Goal: Task Accomplishment & Management: Complete application form

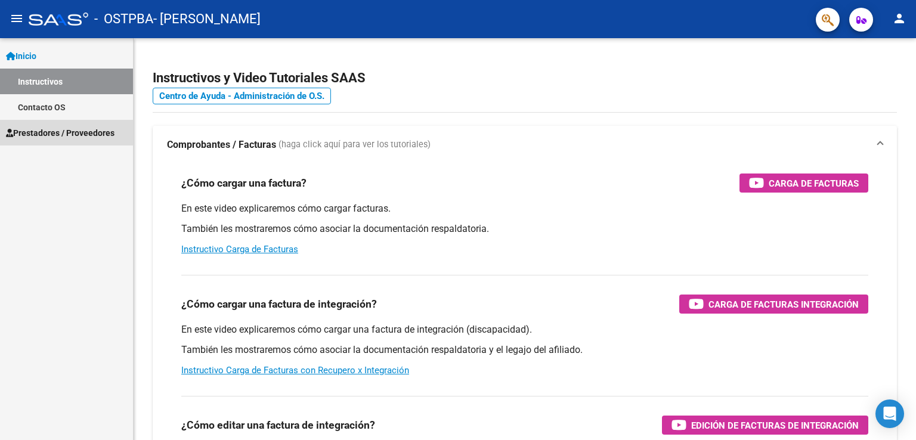
click at [38, 132] on span "Prestadores / Proveedores" at bounding box center [60, 132] width 109 height 13
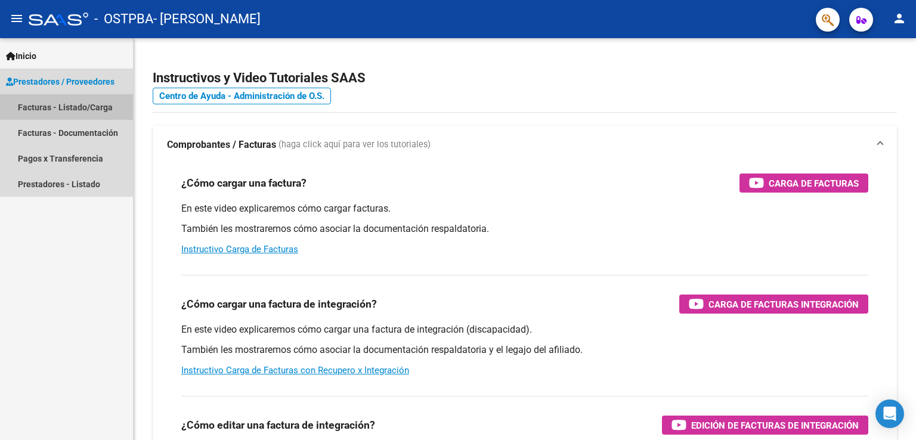
click at [79, 101] on link "Facturas - Listado/Carga" at bounding box center [66, 107] width 133 height 26
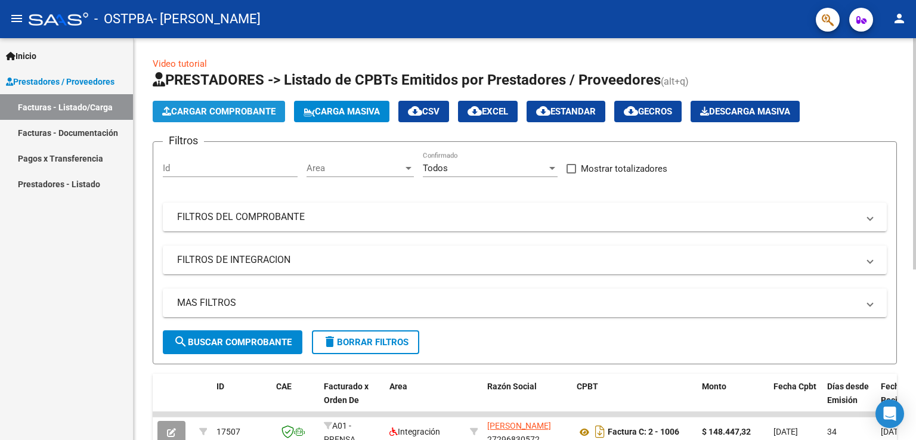
click at [192, 114] on span "Cargar Comprobante" at bounding box center [218, 111] width 113 height 11
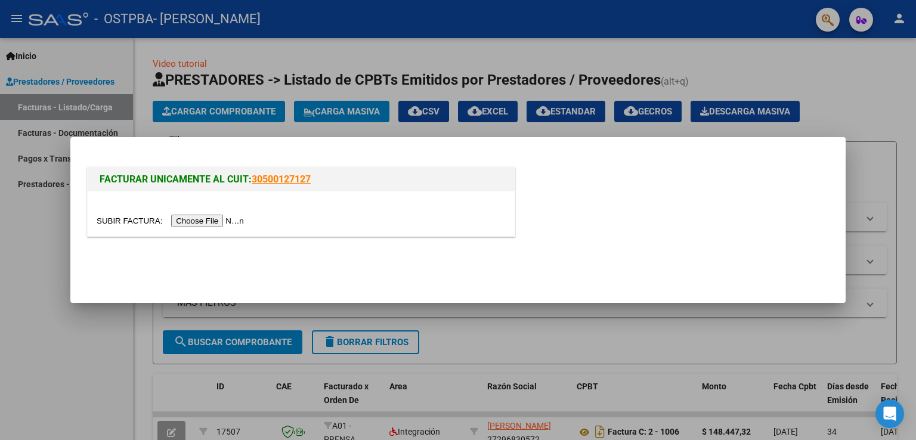
click at [212, 222] on input "file" at bounding box center [172, 221] width 151 height 13
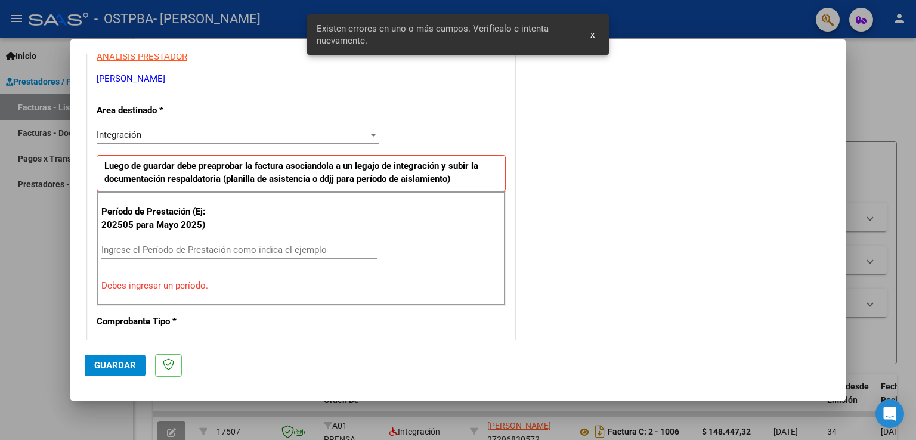
scroll to position [249, 0]
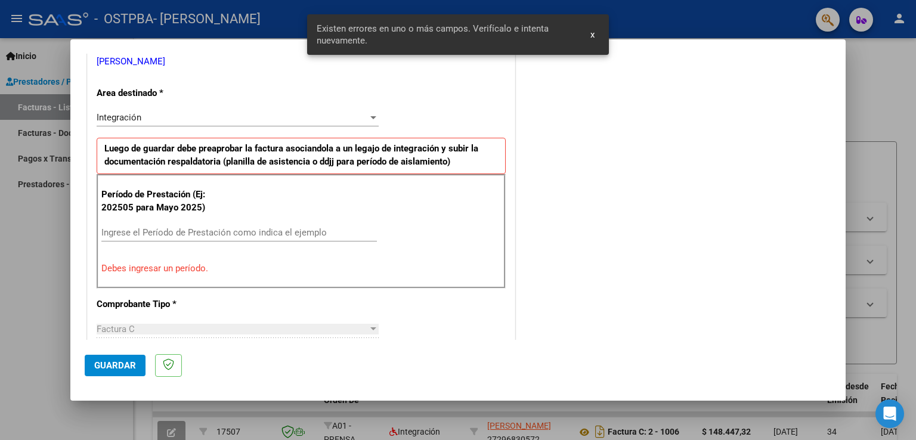
click at [264, 225] on div "Ingrese el Período de Prestación como indica el ejemplo" at bounding box center [238, 233] width 275 height 18
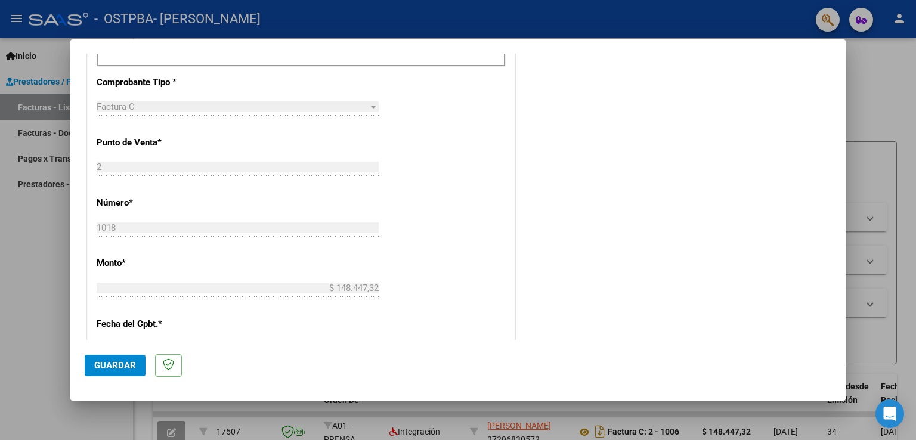
scroll to position [762, 0]
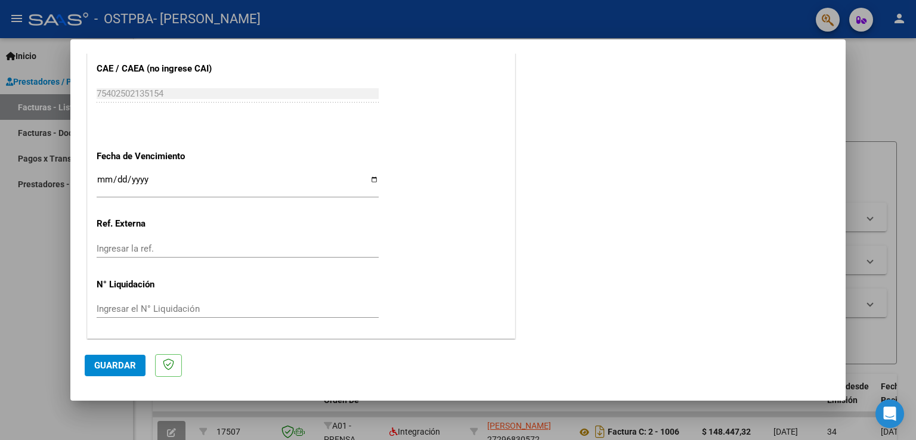
type input "202509"
click at [107, 368] on span "Guardar" at bounding box center [115, 365] width 42 height 11
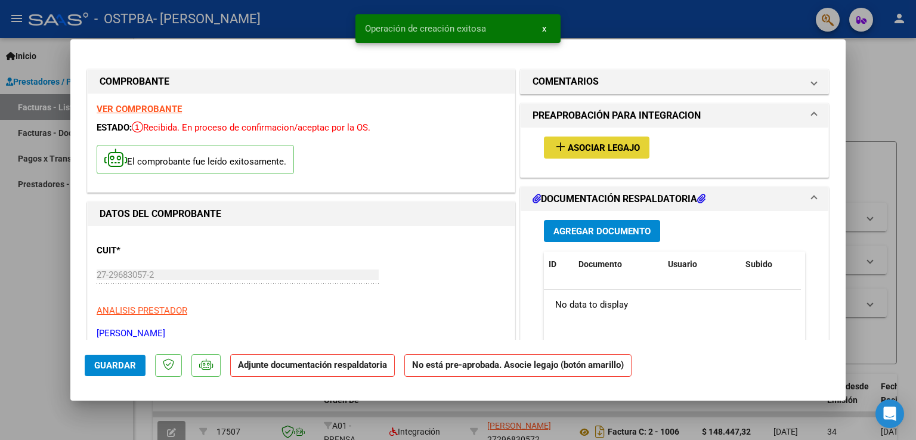
click at [597, 146] on span "Asociar Legajo" at bounding box center [604, 148] width 72 height 11
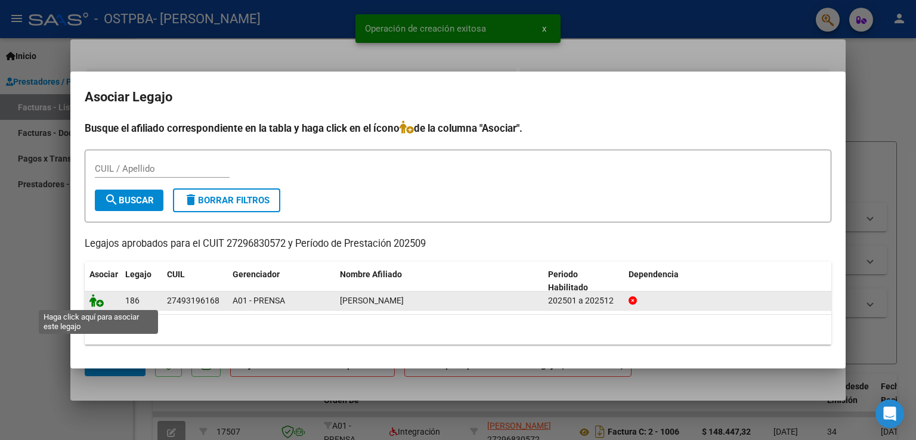
click at [94, 302] on icon at bounding box center [96, 300] width 14 height 13
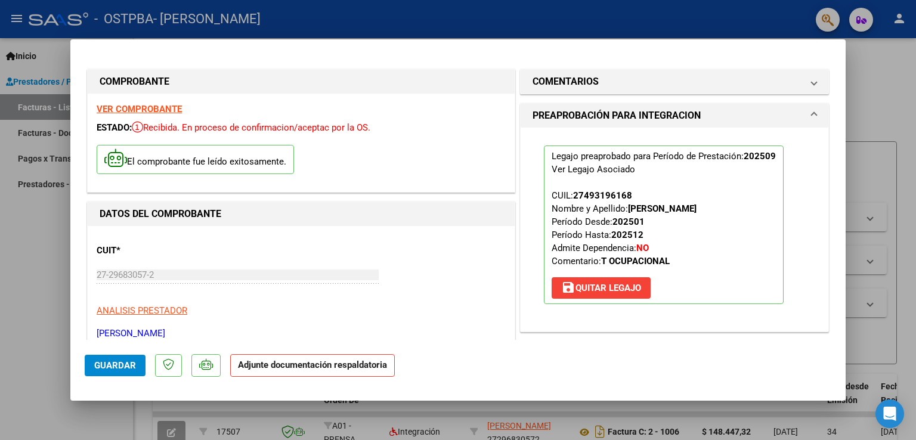
scroll to position [248, 0]
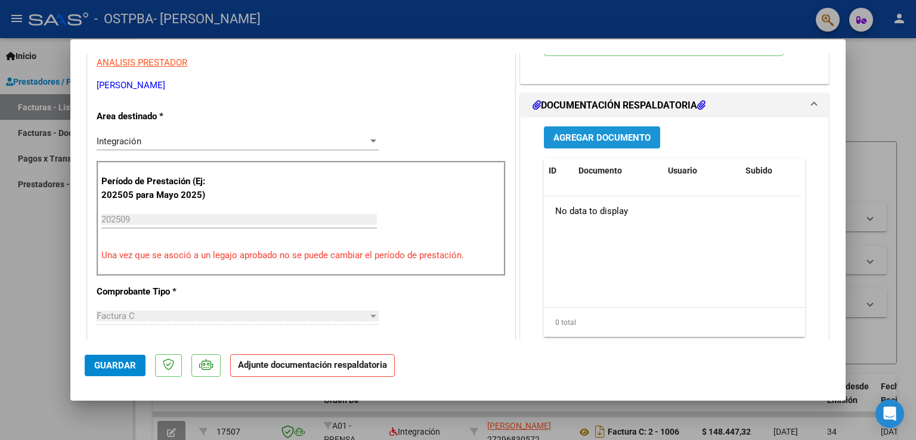
click at [577, 130] on button "Agregar Documento" at bounding box center [602, 137] width 116 height 22
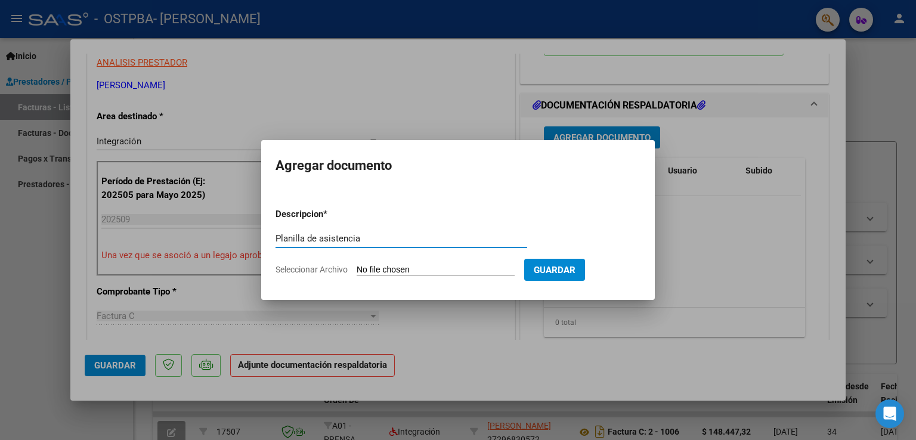
type input "Planilla de asistencia"
click at [413, 261] on form "Descripcion * Planilla de asistencia Escriba aquí una descripcion Seleccionar A…" at bounding box center [457, 242] width 365 height 87
click at [415, 272] on input "Seleccionar Archivo" at bounding box center [436, 270] width 158 height 11
type input "C:\fakepath\Asistencia TO Camilo - Sept.jpg"
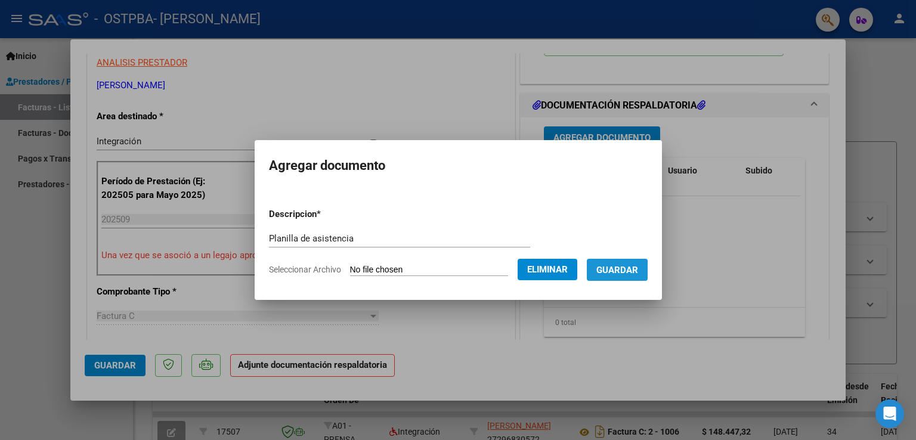
click at [630, 272] on span "Guardar" at bounding box center [617, 270] width 42 height 11
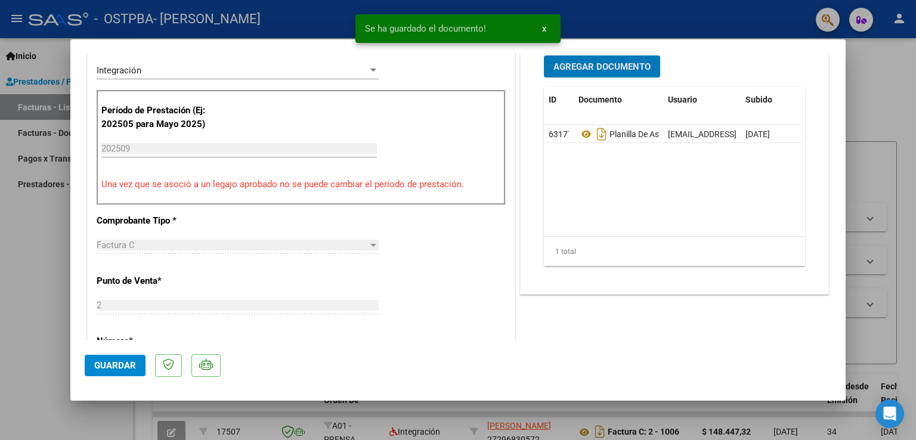
scroll to position [320, 0]
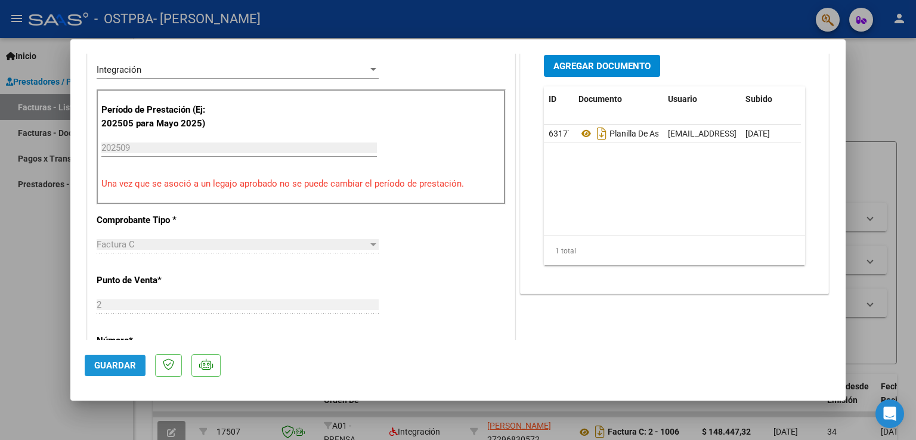
click at [111, 370] on button "Guardar" at bounding box center [115, 365] width 61 height 21
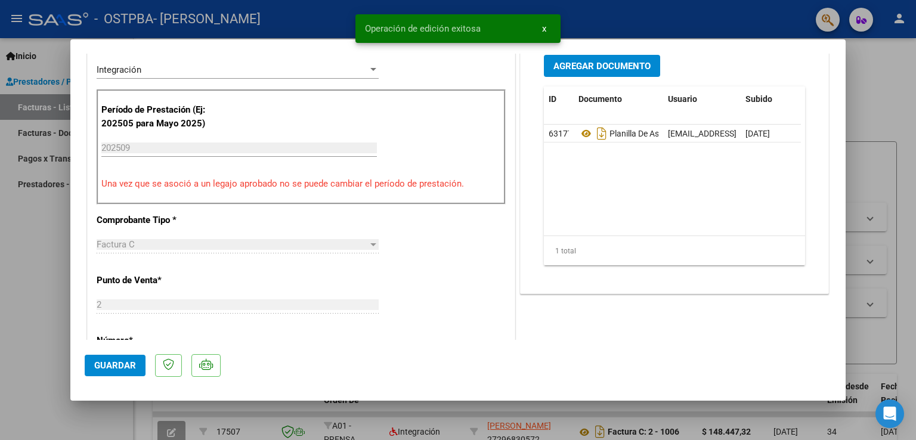
click at [20, 207] on div at bounding box center [458, 220] width 916 height 440
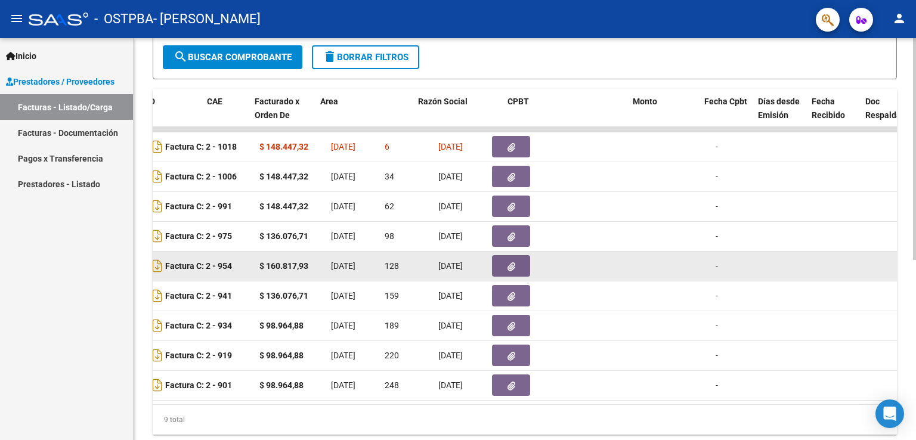
scroll to position [0, 0]
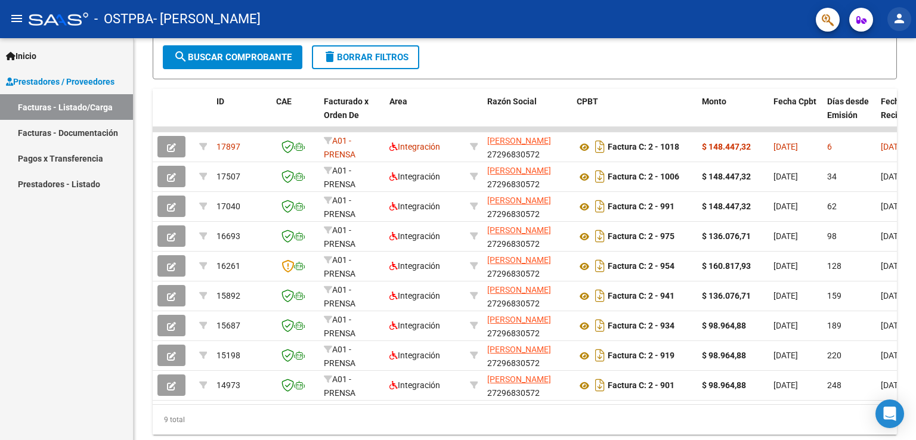
click at [899, 24] on mat-icon "person" at bounding box center [899, 18] width 14 height 14
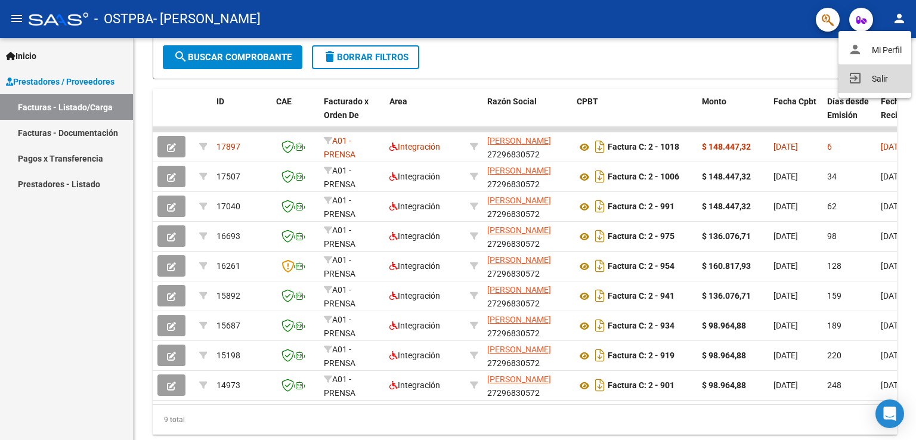
click at [863, 85] on button "exit_to_app Salir" at bounding box center [874, 78] width 73 height 29
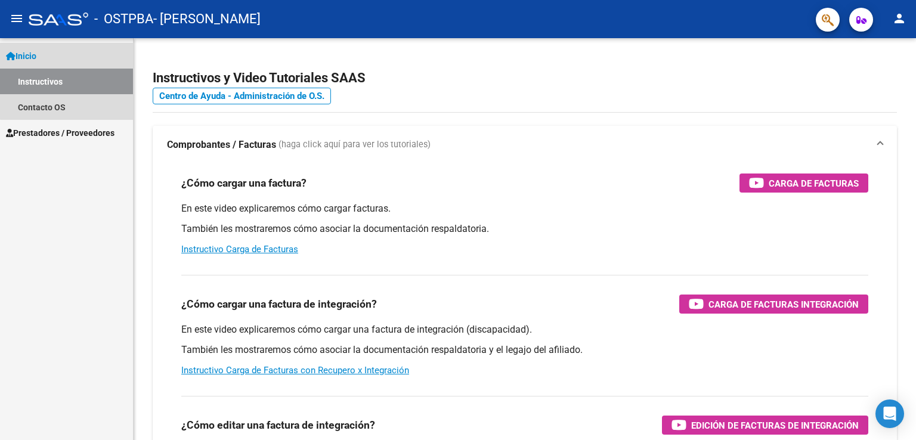
click at [83, 75] on link "Instructivos" at bounding box center [66, 82] width 133 height 26
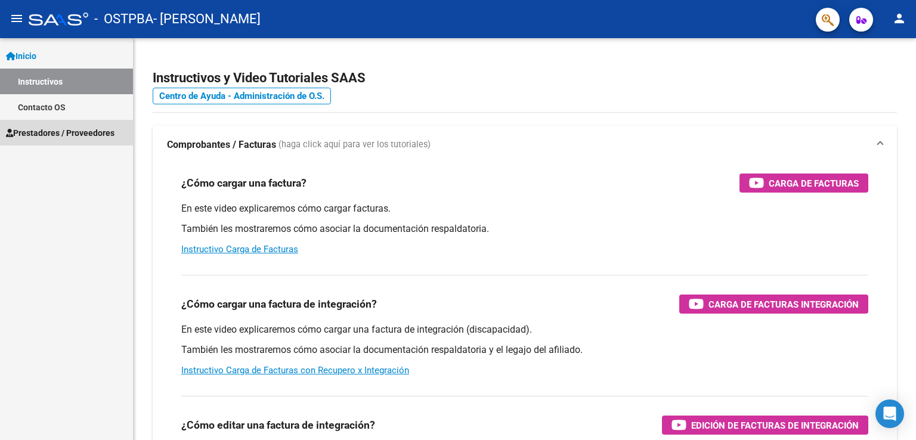
click at [76, 138] on span "Prestadores / Proveedores" at bounding box center [60, 132] width 109 height 13
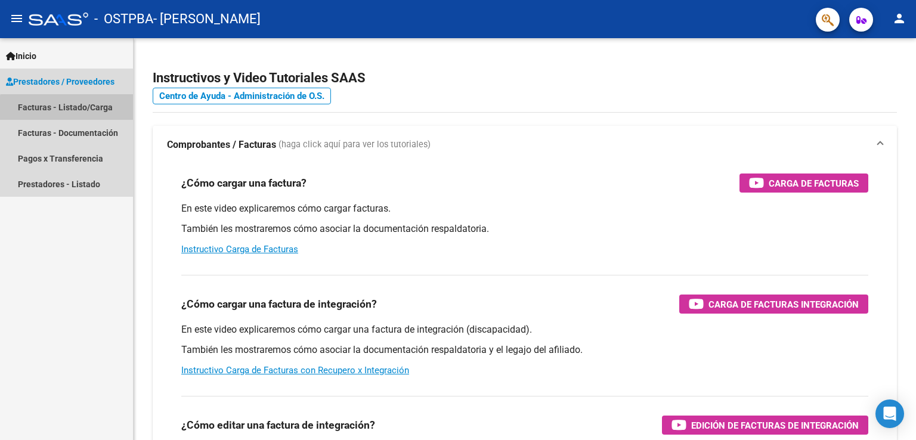
click at [82, 113] on link "Facturas - Listado/Carga" at bounding box center [66, 107] width 133 height 26
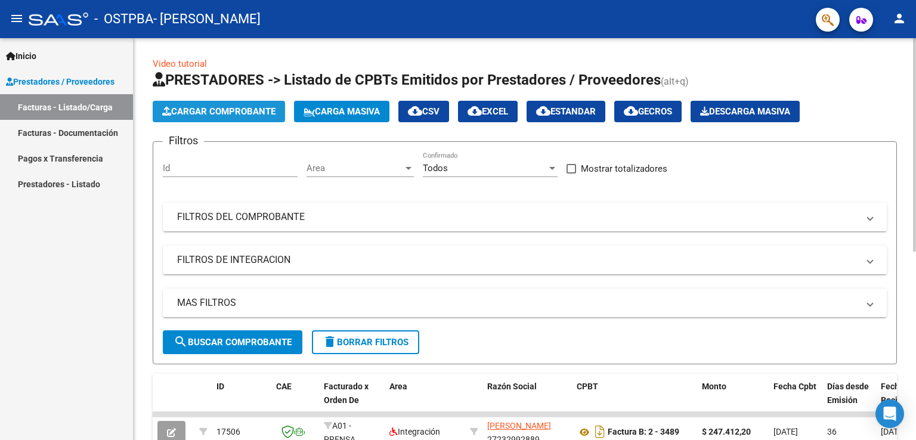
click at [238, 114] on span "Cargar Comprobante" at bounding box center [218, 111] width 113 height 11
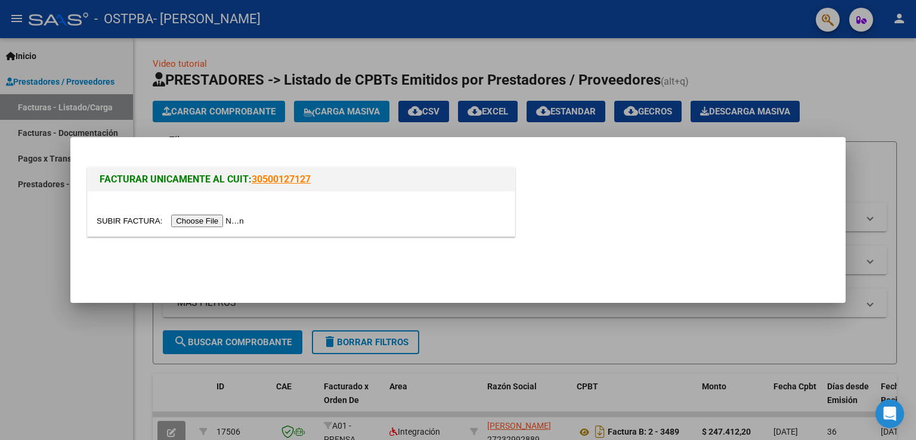
click at [191, 222] on input "file" at bounding box center [172, 221] width 151 height 13
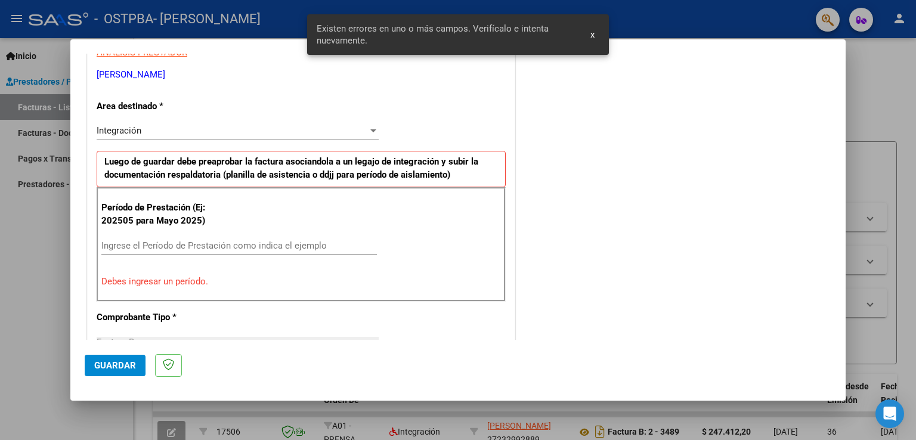
scroll to position [249, 0]
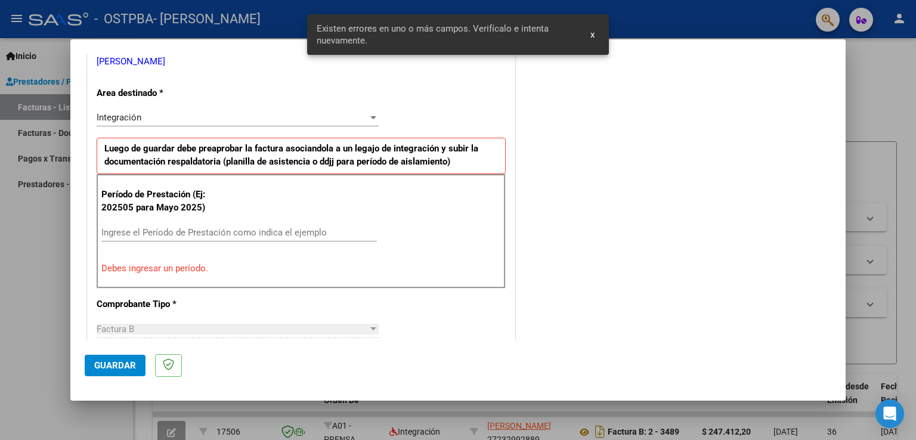
click at [269, 227] on input "Ingrese el Período de Prestación como indica el ejemplo" at bounding box center [238, 232] width 275 height 11
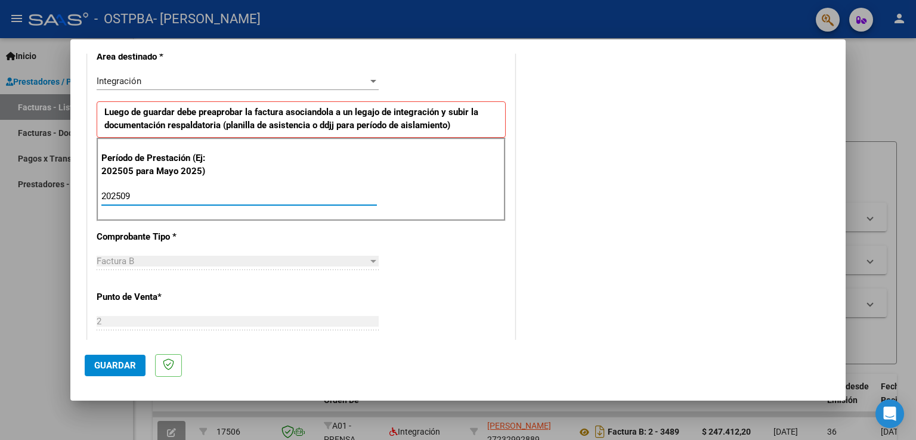
scroll to position [286, 0]
type input "202509"
click at [100, 369] on span "Guardar" at bounding box center [115, 365] width 42 height 11
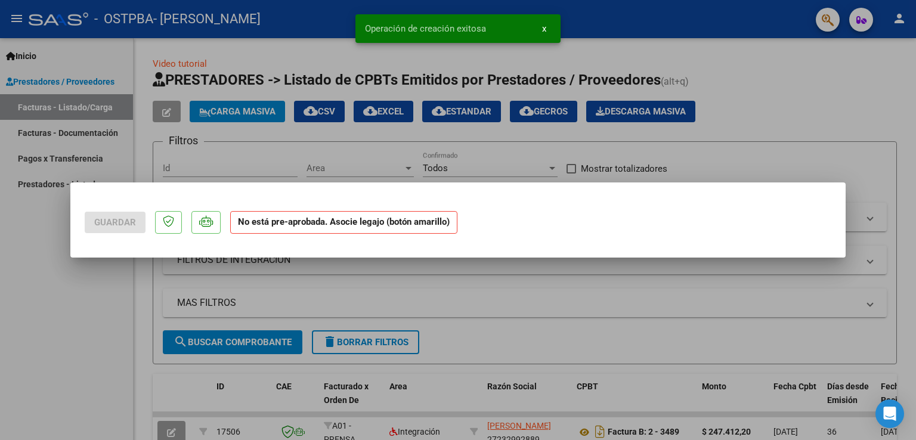
scroll to position [0, 0]
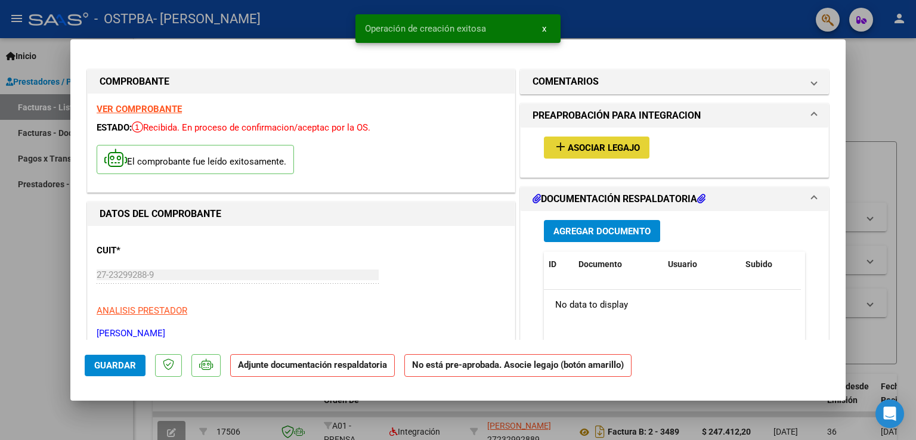
click at [586, 148] on span "Asociar Legajo" at bounding box center [604, 148] width 72 height 11
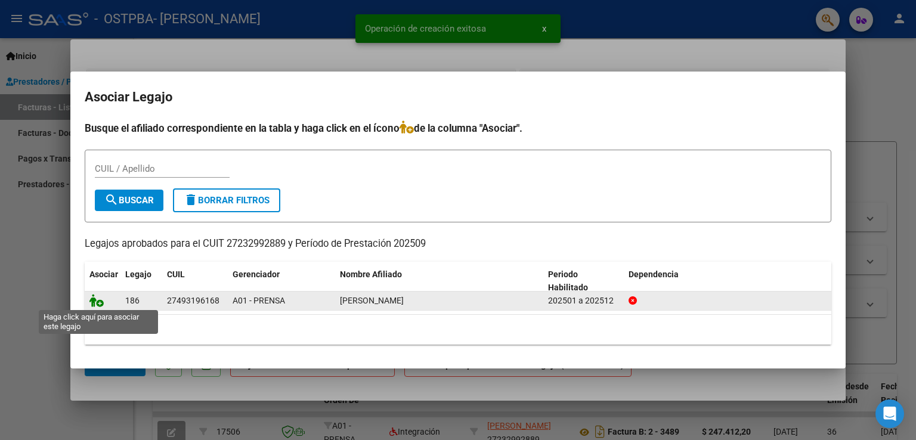
click at [91, 303] on icon at bounding box center [96, 300] width 14 height 13
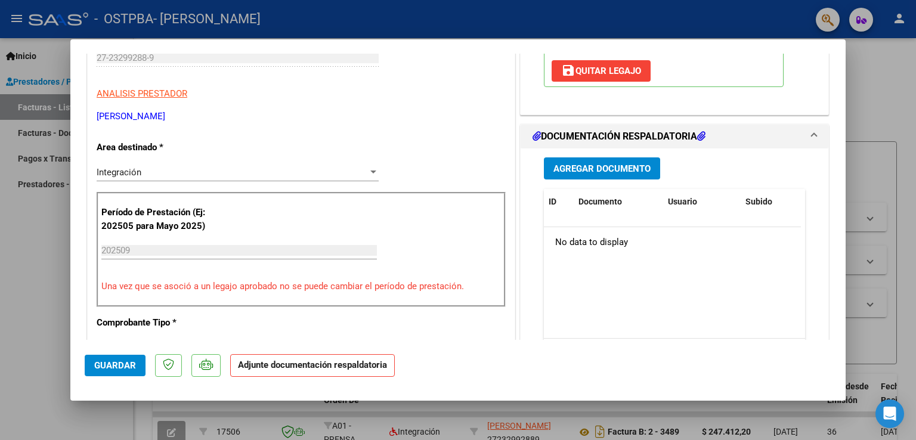
scroll to position [217, 0]
click at [594, 167] on span "Agregar Documento" at bounding box center [601, 168] width 97 height 11
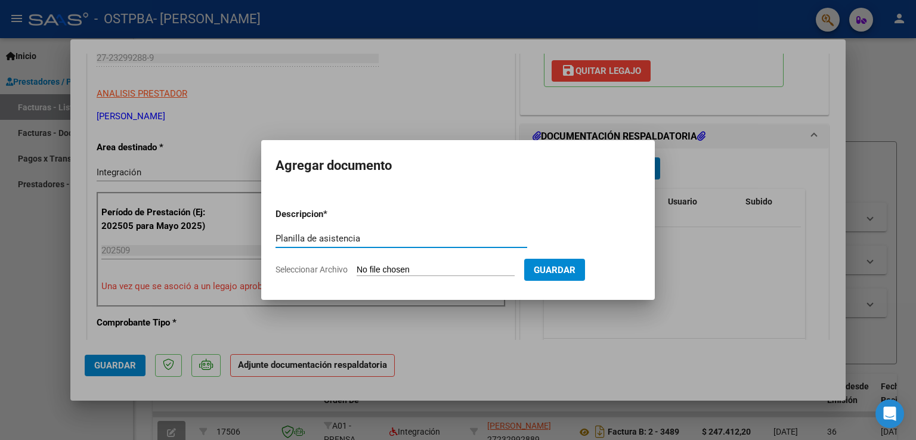
type input "Planilla de asistencia"
click at [405, 268] on input "Seleccionar Archivo" at bounding box center [436, 270] width 158 height 11
type input "C:\fakepath\Asistencia KINE [PERSON_NAME] - Sept.jpg"
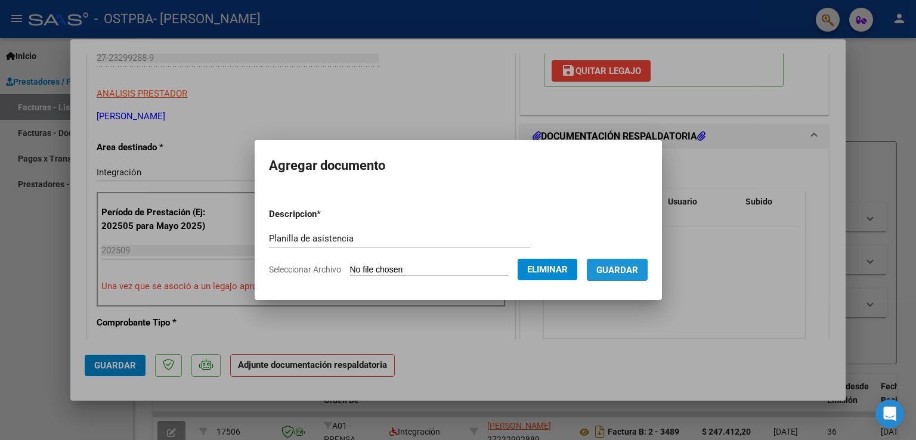
click at [634, 268] on span "Guardar" at bounding box center [617, 270] width 42 height 11
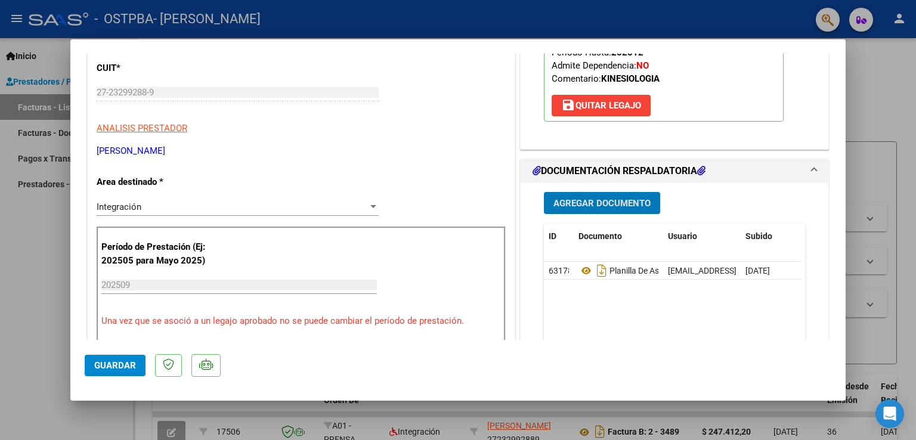
scroll to position [184, 0]
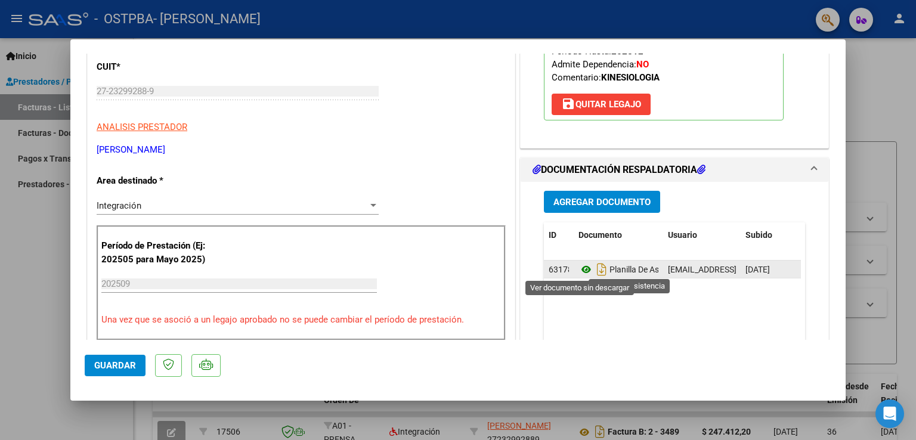
click at [580, 269] on icon at bounding box center [586, 269] width 16 height 14
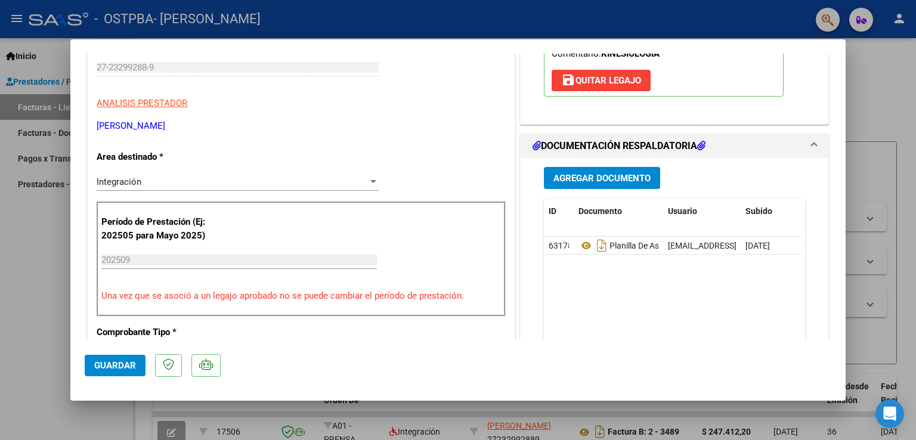
scroll to position [0, 0]
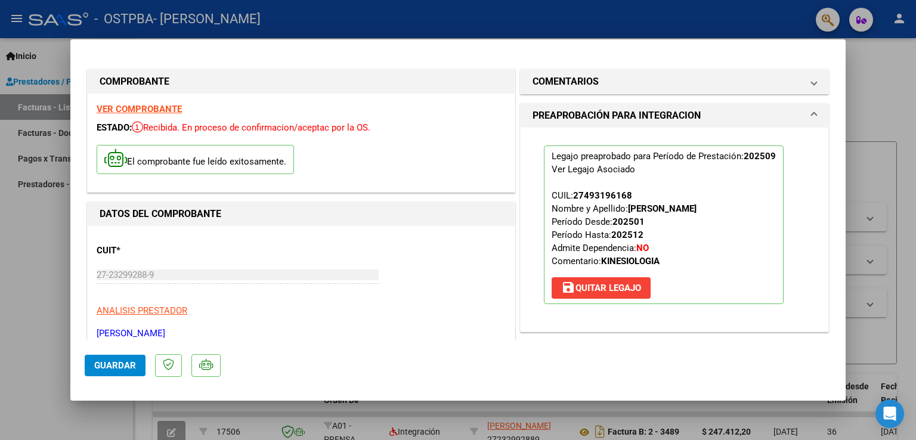
click at [915, 240] on div at bounding box center [458, 220] width 916 height 440
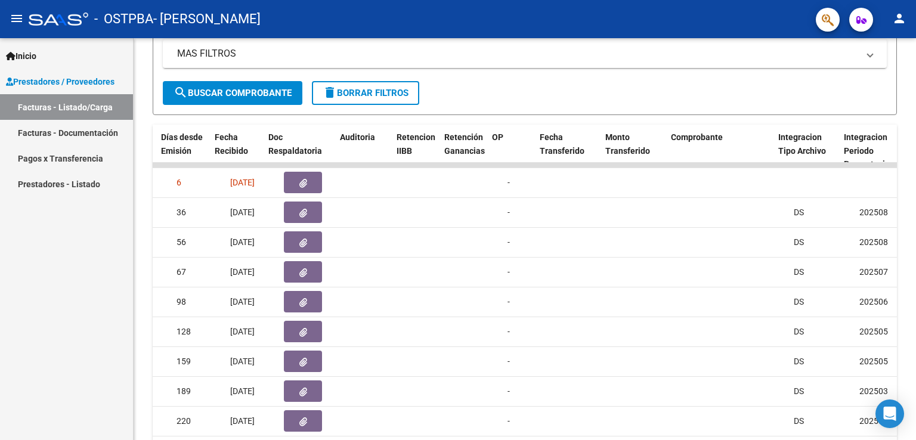
scroll to position [0, 684]
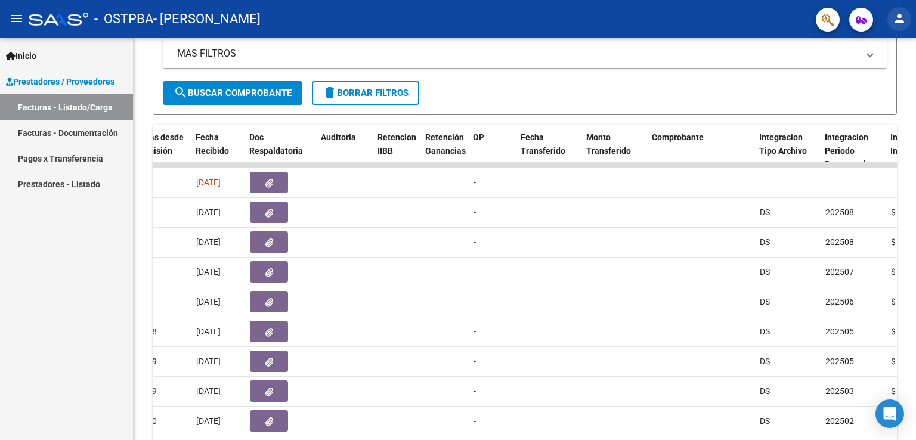
click at [897, 20] on mat-icon "person" at bounding box center [899, 18] width 14 height 14
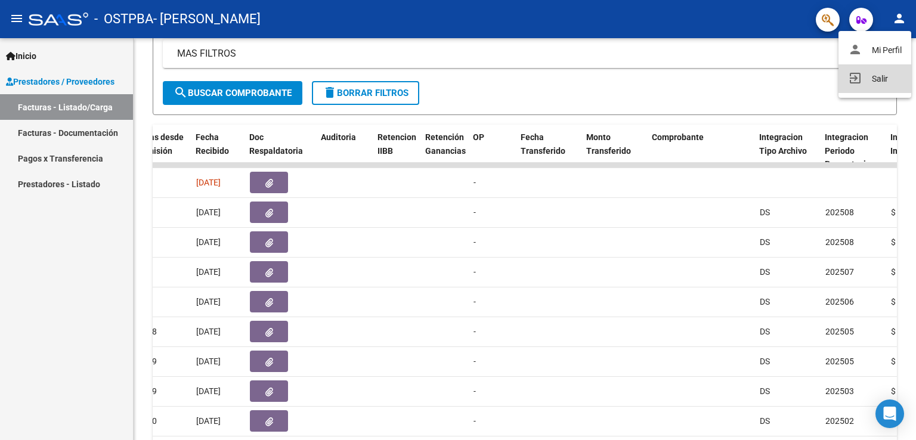
click at [864, 75] on button "exit_to_app Salir" at bounding box center [874, 78] width 73 height 29
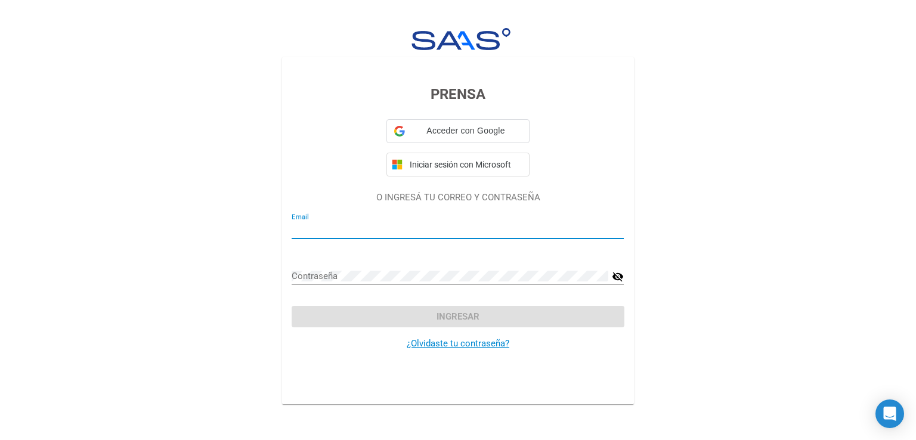
type input "[EMAIL_ADDRESS][DOMAIN_NAME]"
